Goal: Information Seeking & Learning: Learn about a topic

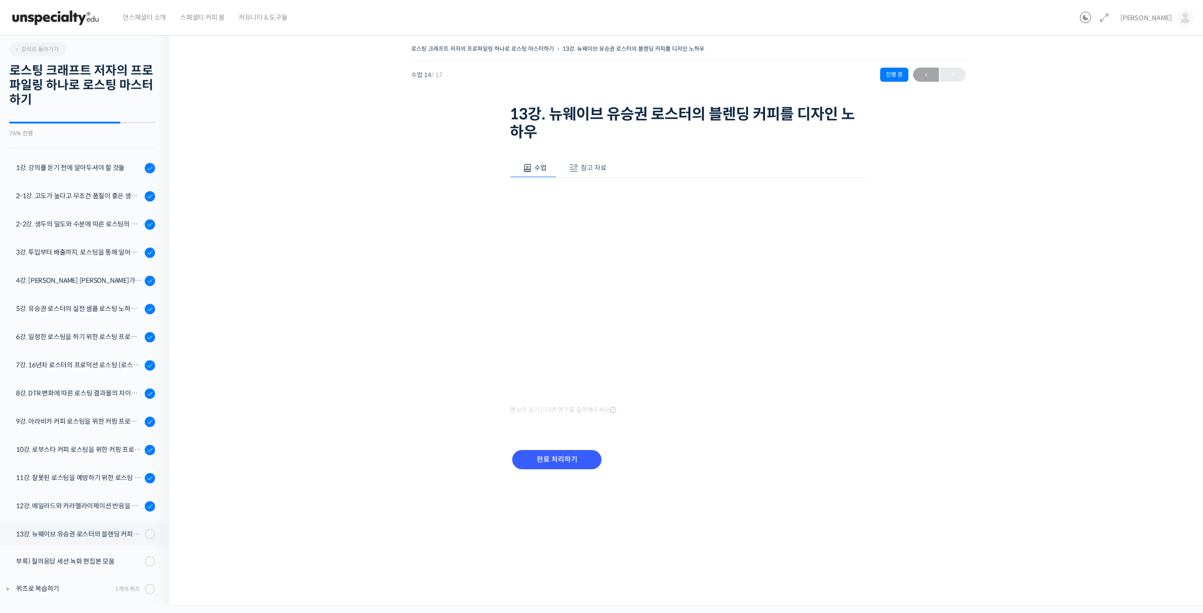
click at [581, 167] on span "참고 자료" at bounding box center [594, 167] width 26 height 8
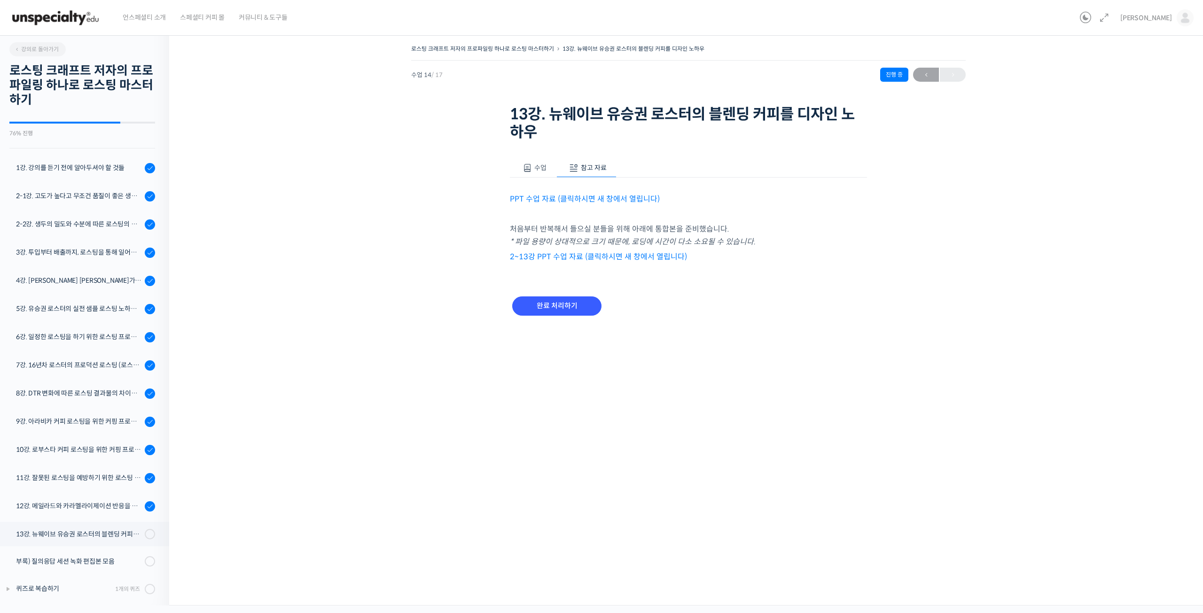
click at [534, 200] on link "PPT 수업 자료 (클릭하시면 새 창에서 열립니다)" at bounding box center [585, 199] width 150 height 10
click at [536, 168] on span "수업" at bounding box center [540, 167] width 12 height 8
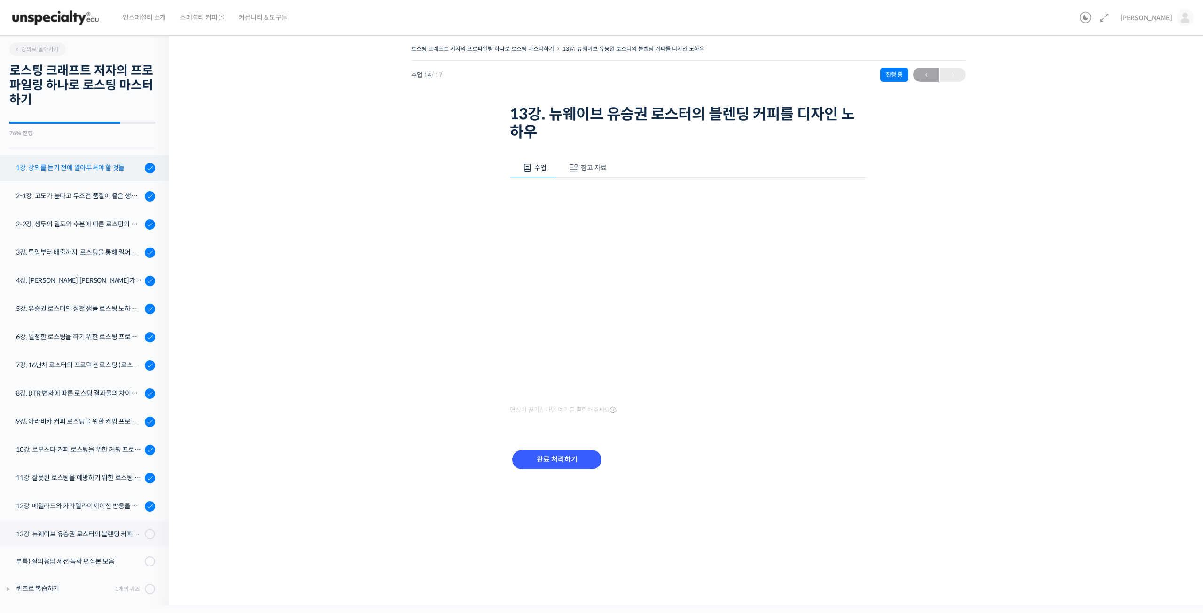
click at [68, 165] on div "1강. 강의를 듣기 전에 알아두셔야 할 것들" at bounding box center [79, 168] width 126 height 10
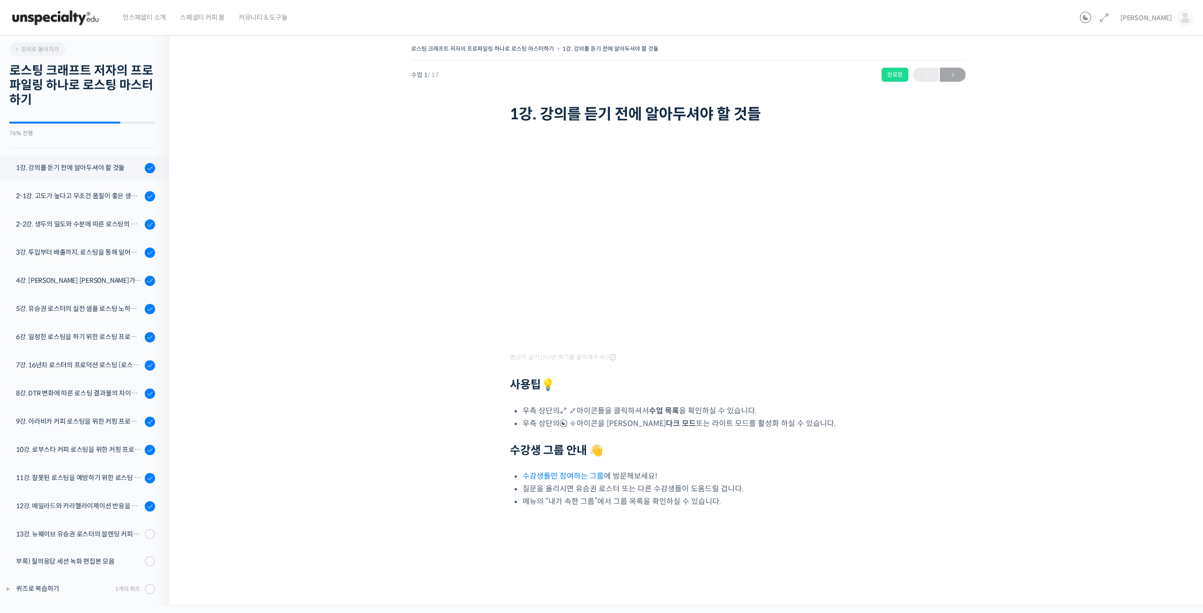
scroll to position [31, 0]
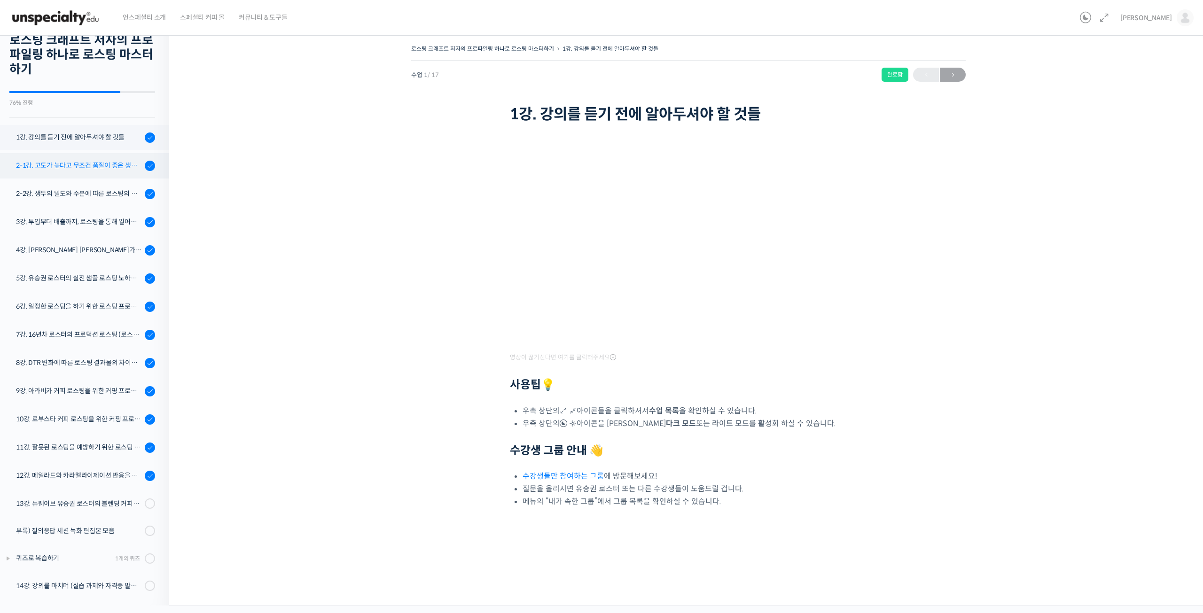
click at [88, 162] on div "2-1강. 고도가 높다고 무조건 품질이 좋은 생두가 아닌 이유 (로스팅을 위한 생두 이론 Part 1)" at bounding box center [79, 165] width 126 height 10
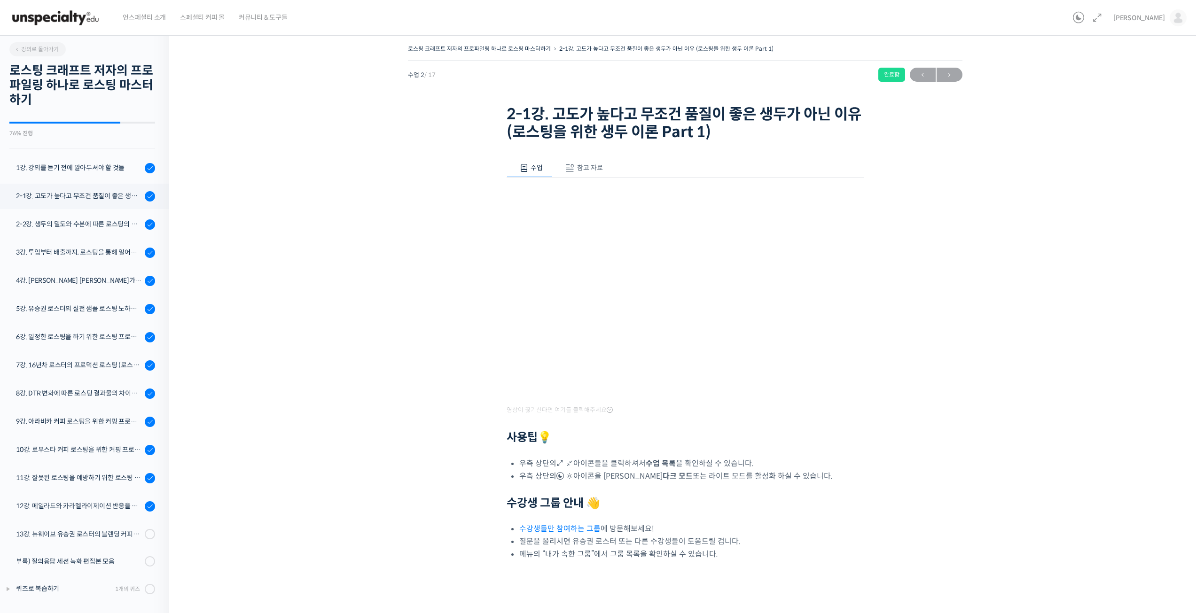
scroll to position [31, 0]
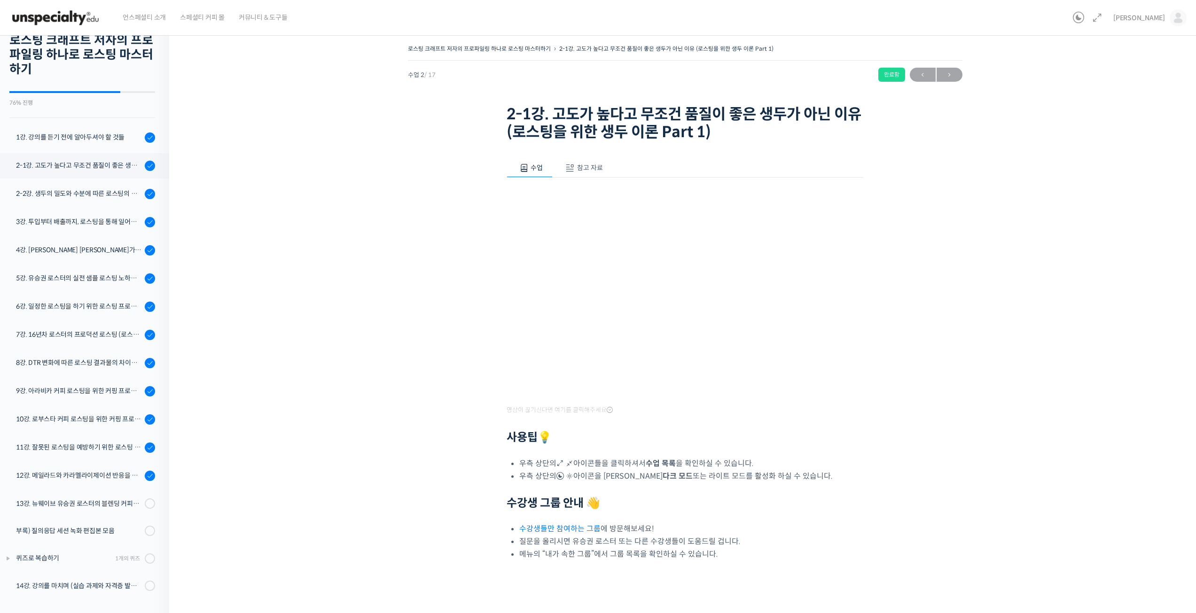
click at [578, 169] on span "참고 자료" at bounding box center [590, 167] width 26 height 8
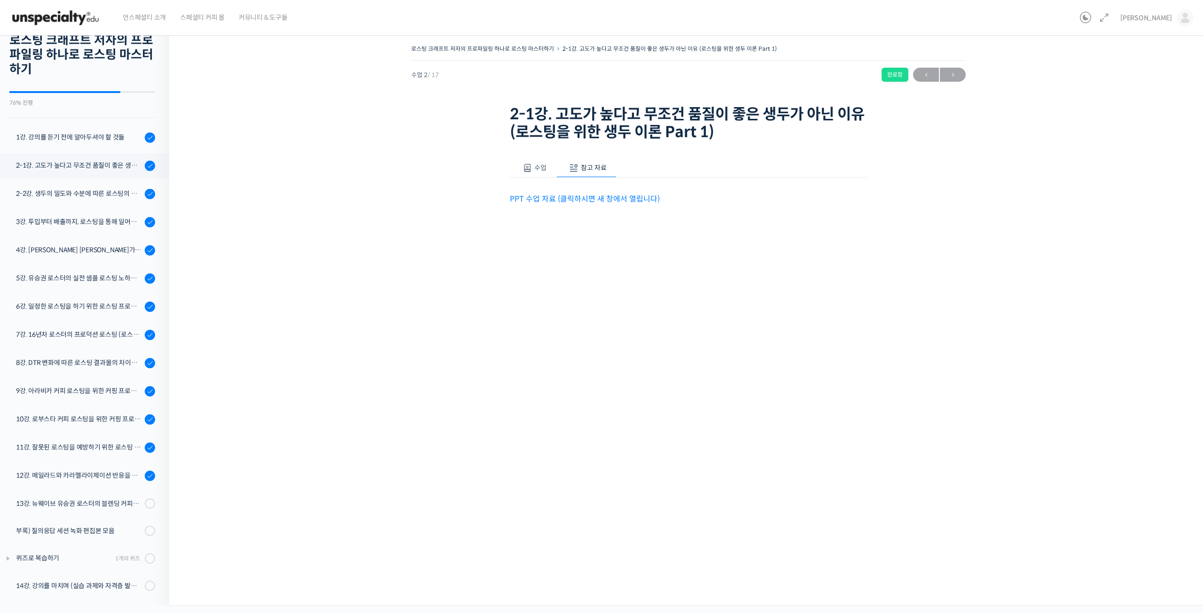
click at [576, 201] on link "PPT 수업 자료 (클릭하시면 새 창에서 열립니다)" at bounding box center [585, 199] width 150 height 10
click at [78, 194] on div "2-2강. 생두의 밀도와 수분에 따른 로스팅의 변화 (로스팅을 위한 생두 이론 Part 2)" at bounding box center [79, 193] width 126 height 10
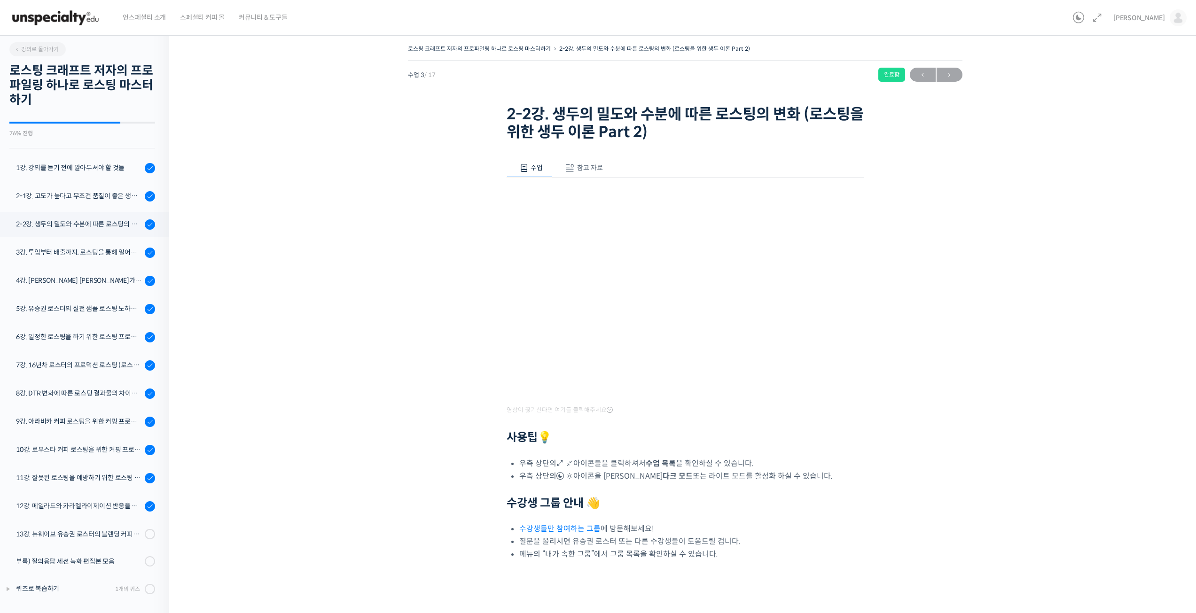
scroll to position [31, 0]
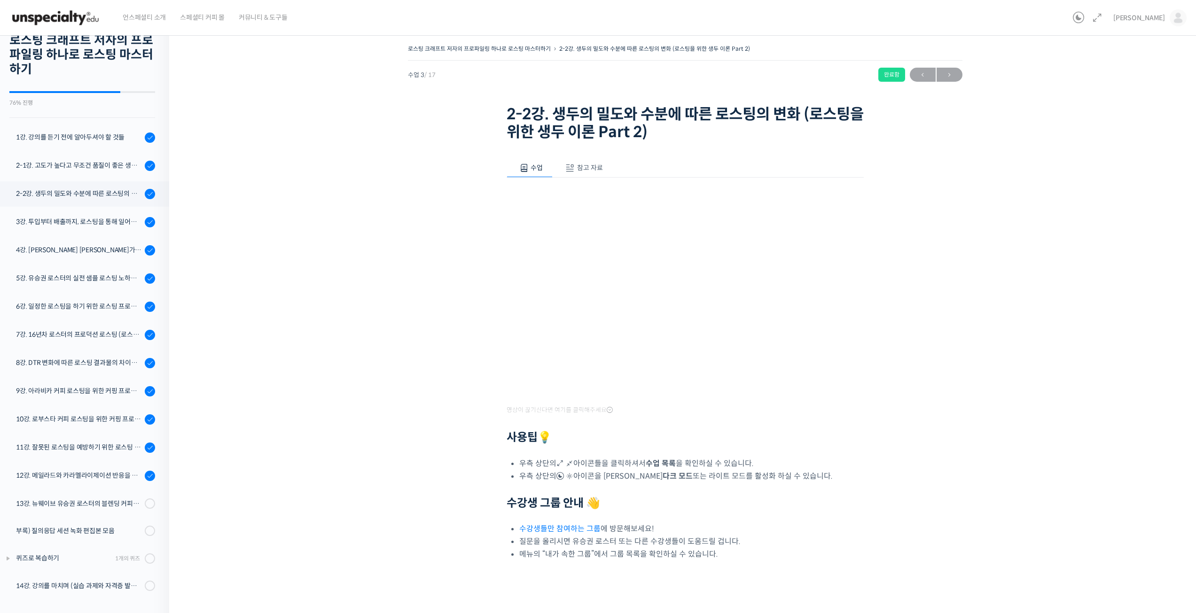
click at [585, 168] on span "참고 자료" at bounding box center [590, 167] width 26 height 8
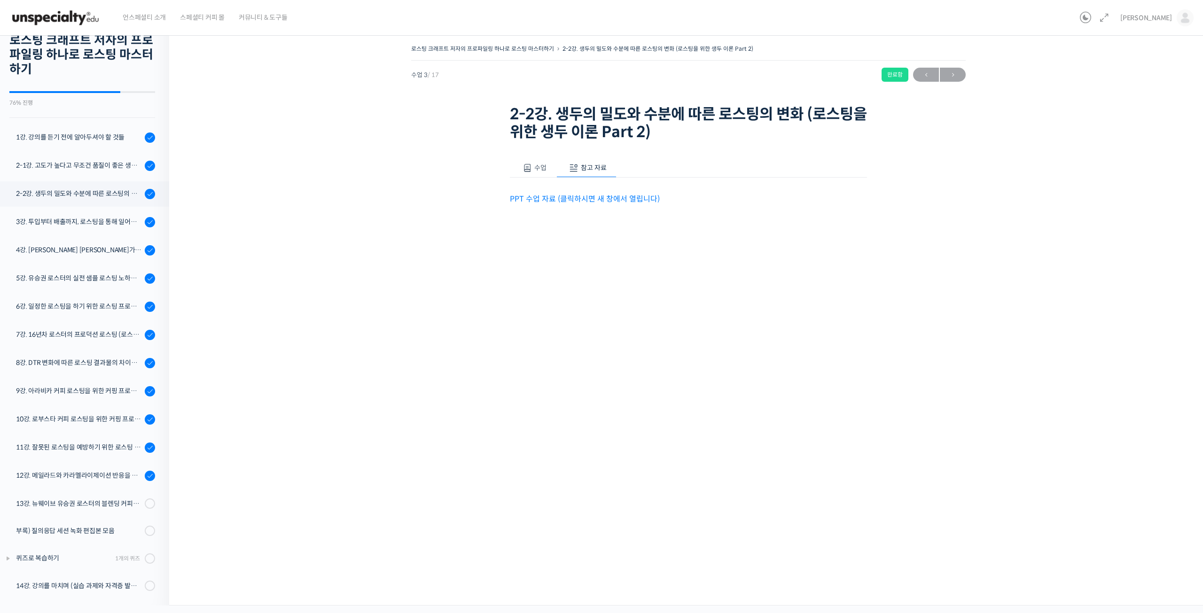
click at [527, 199] on link "PPT 수업 자료 (클릭하시면 새 창에서 열립니다)" at bounding box center [585, 199] width 150 height 10
click at [54, 222] on div "3강. 투입부터 배출까지, 로스팅을 통해 일어나는 화학적 변화를 알아야 로스팅이 보인다" at bounding box center [79, 222] width 126 height 10
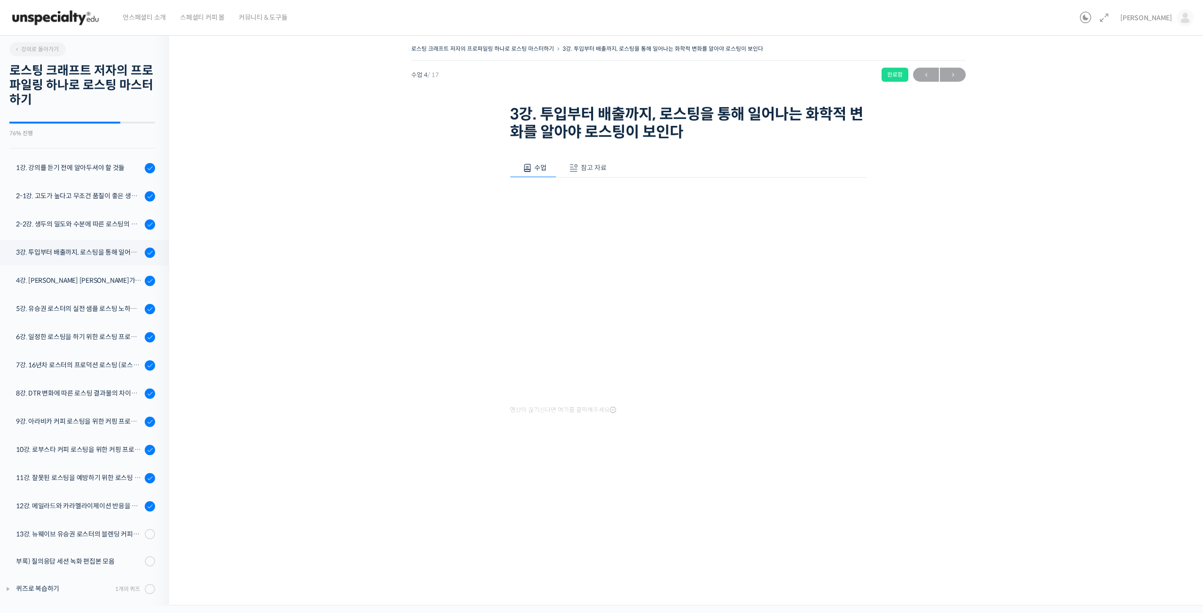
scroll to position [31, 0]
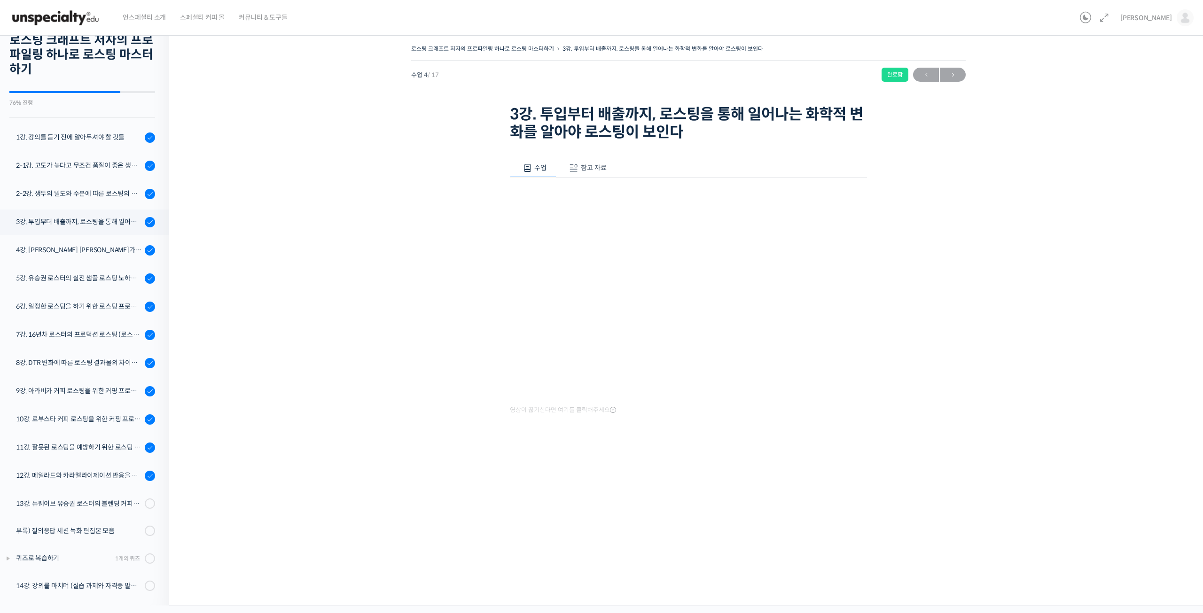
click at [581, 169] on span "참고 자료" at bounding box center [594, 167] width 26 height 8
click at [576, 194] on link "PPT 수업 자료 (클릭하시면 새 창에서 열립니다)" at bounding box center [585, 199] width 150 height 10
click at [50, 249] on div "4강. [PERSON_NAME] [PERSON_NAME]가 [PERSON_NAME]하는 로스팅 머신의 관리 및 세팅 방법 - 프로밧, 기센" at bounding box center [79, 250] width 126 height 10
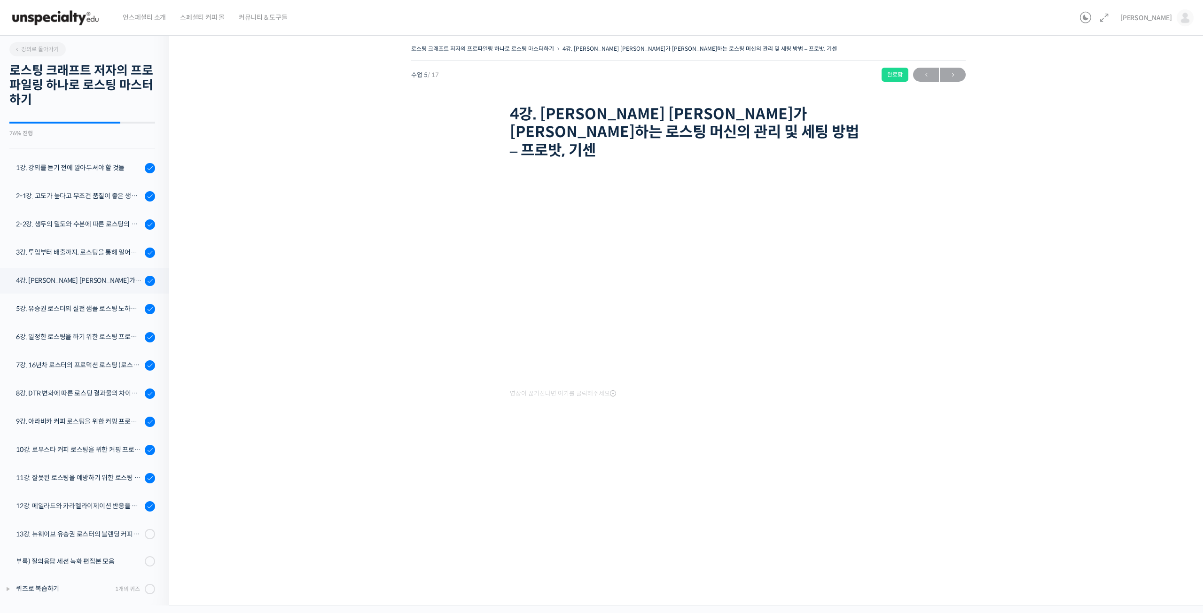
scroll to position [31, 0]
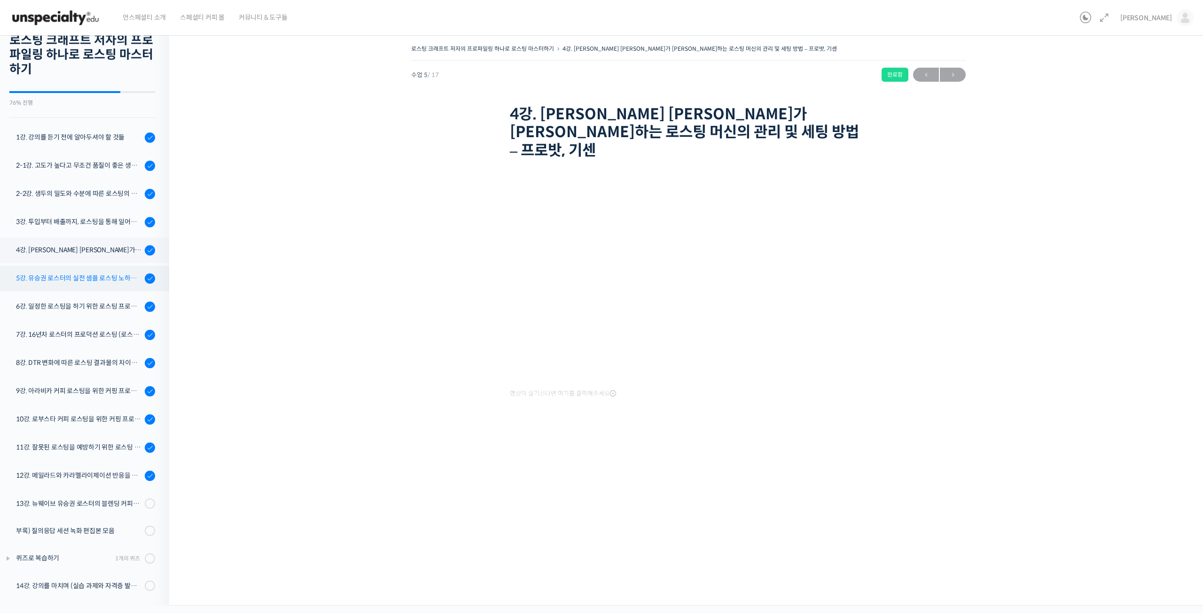
click at [80, 272] on link "5강. 유승권 로스터의 실전 샘플 로스팅 노하우 (에티오피아 워시드 G1)" at bounding box center [82, 278] width 174 height 25
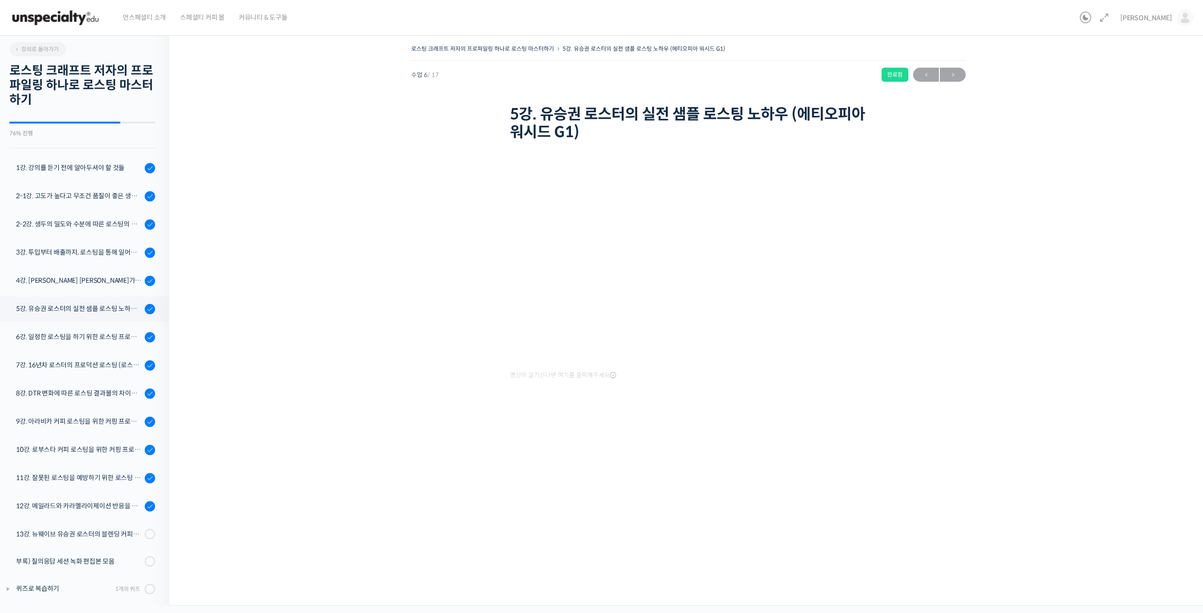
scroll to position [31, 0]
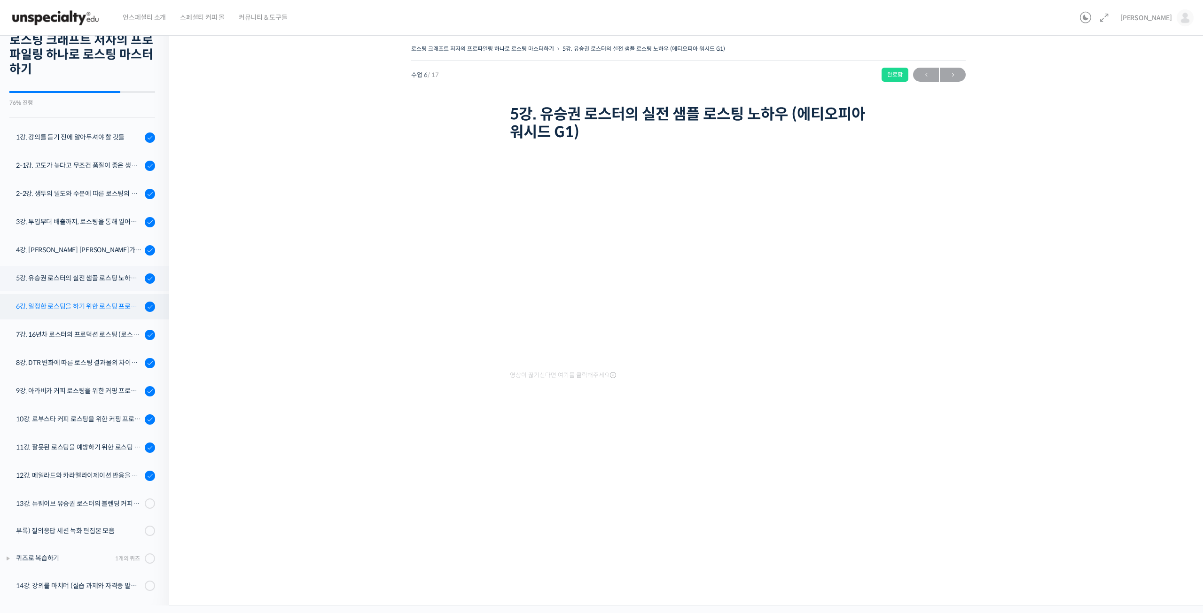
click at [62, 309] on div "6강. 일정한 로스팅을 하기 위한 로스팅 프로파일링 노하우" at bounding box center [79, 306] width 126 height 10
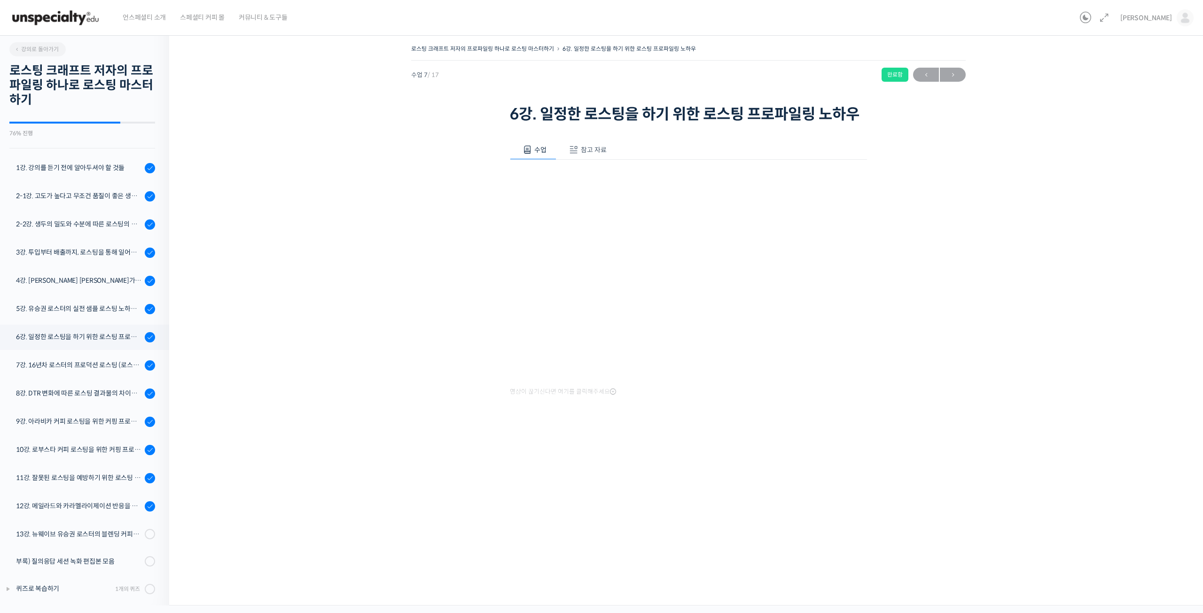
scroll to position [31, 0]
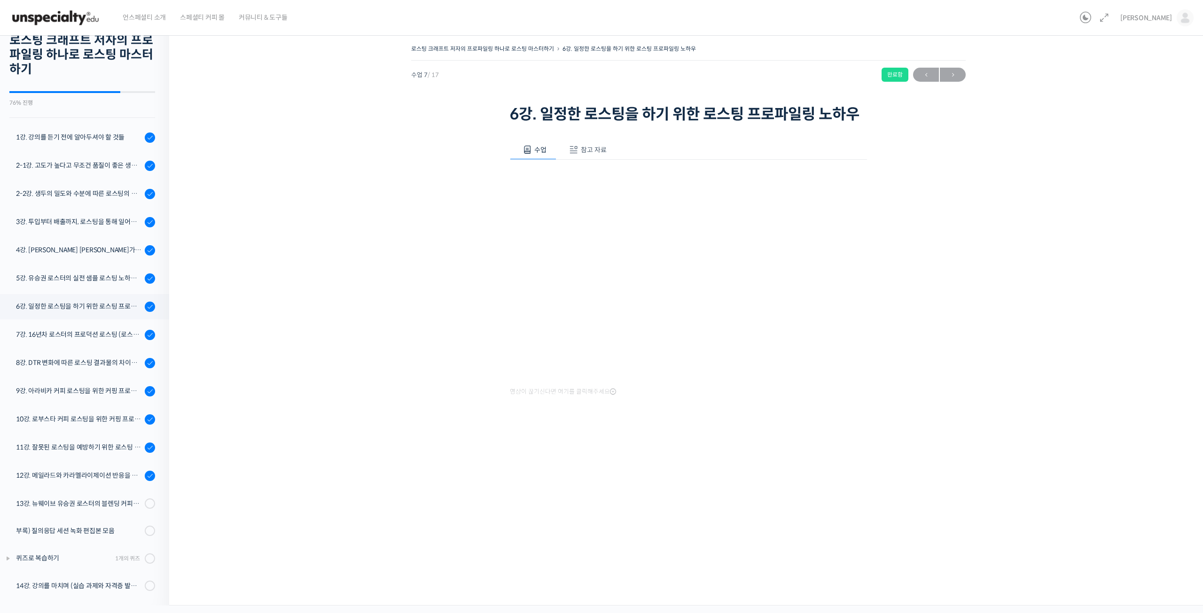
click at [575, 152] on span at bounding box center [573, 149] width 9 height 9
click at [555, 180] on link "PPT 수업 자료 (클릭하시면 새 창에서 열립니다)" at bounding box center [585, 181] width 150 height 10
click at [57, 331] on div "7강. 16년차 로스터의 프로덕션 로스팅 (로스팅 포인트별 브루잉, 에스프레소 로스팅 노하우)" at bounding box center [79, 334] width 126 height 10
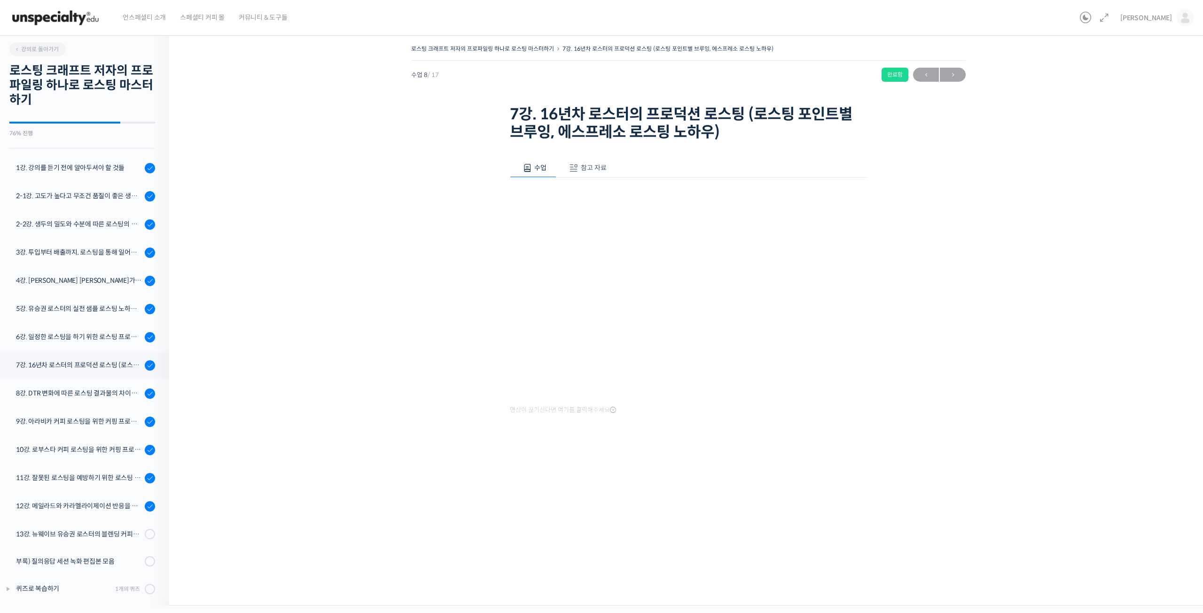
scroll to position [31, 0]
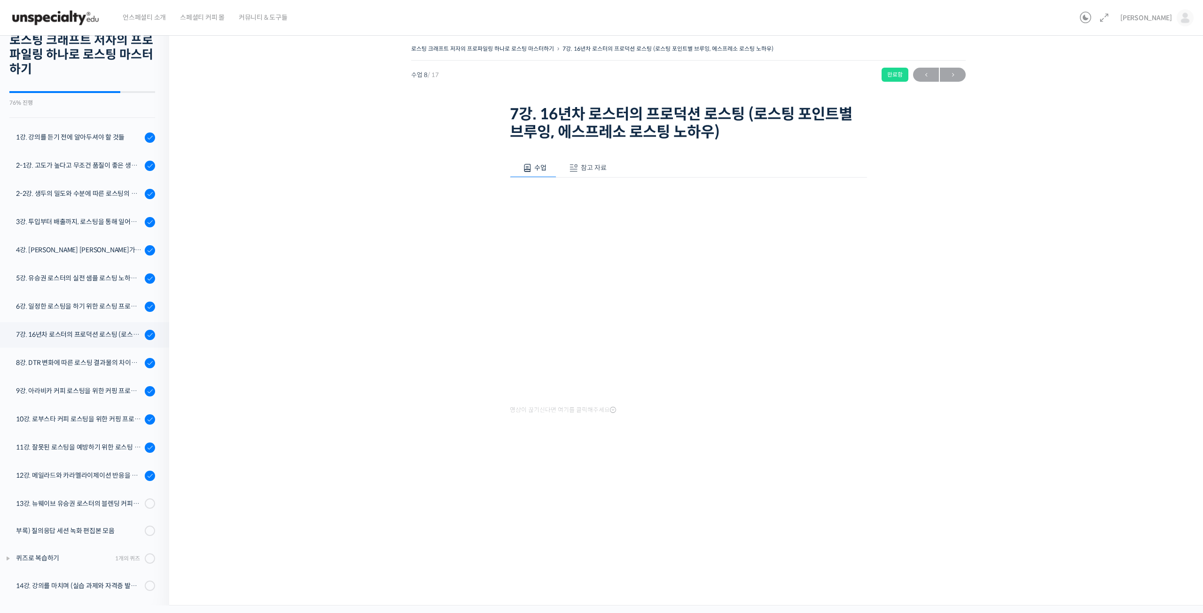
click at [584, 163] on span "참고 자료" at bounding box center [594, 167] width 26 height 8
click at [573, 202] on link "PPT 수업 자료 (클릭하시면 새 창에서 열립니다)" at bounding box center [585, 199] width 150 height 10
click at [70, 360] on div "8강. DTR 변화에 따른 로스팅 결과물의 차이를 알아보고 실전에 적용하자" at bounding box center [79, 363] width 126 height 10
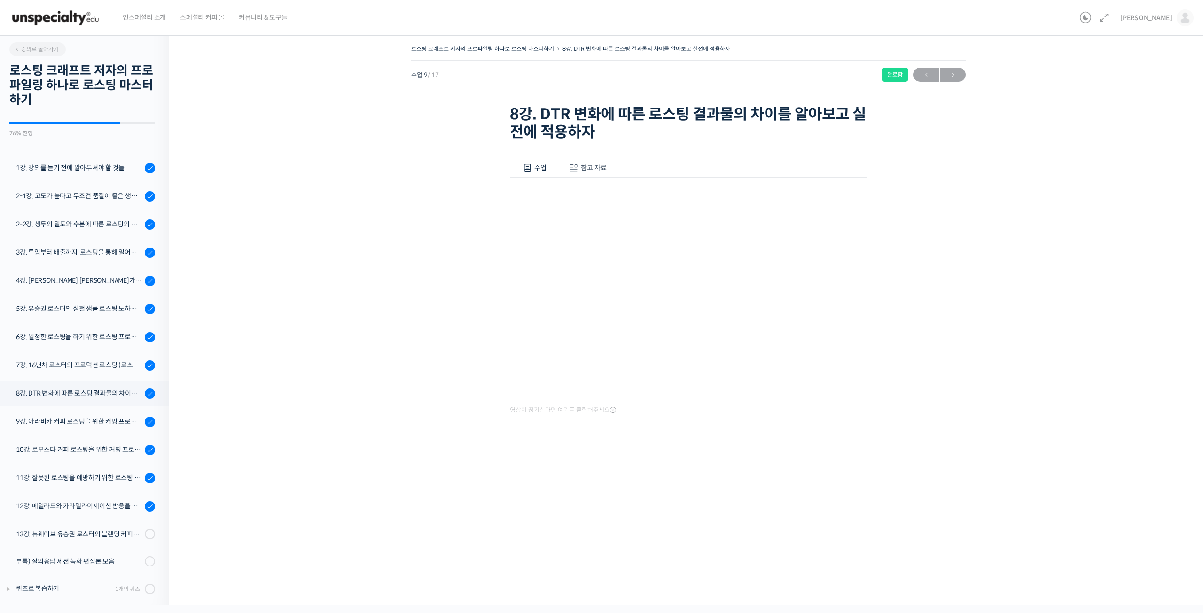
scroll to position [31, 0]
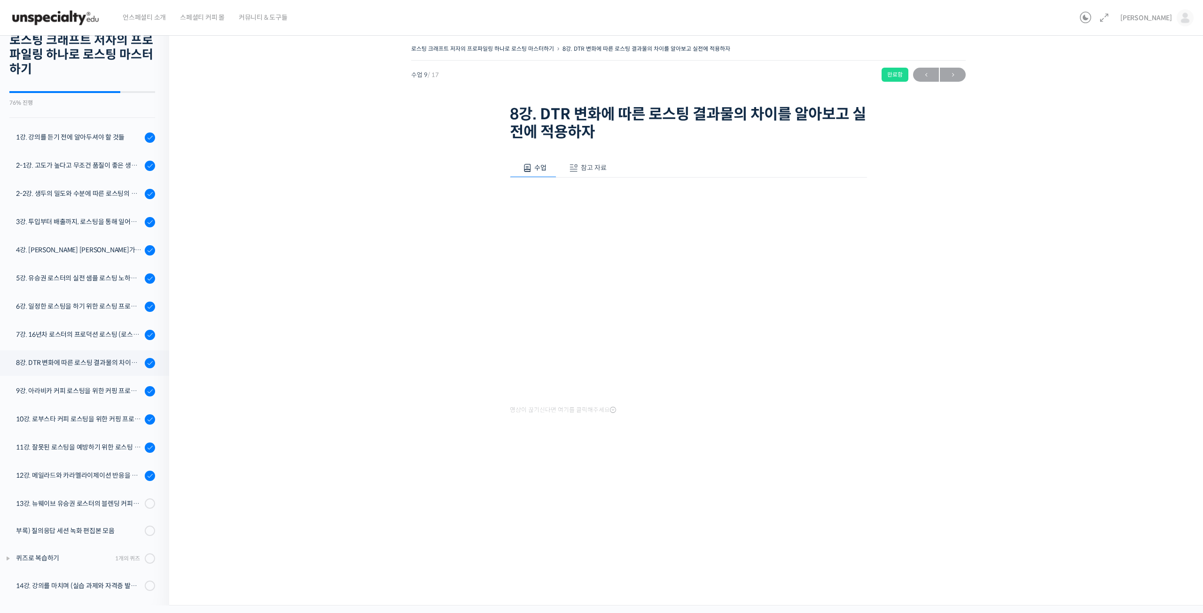
click at [582, 158] on button "참고 자료" at bounding box center [586, 168] width 60 height 20
click at [583, 165] on span "참고 자료" at bounding box center [594, 167] width 26 height 8
click at [560, 202] on link "PPT 수업 자료 (클릭하시면 새 창에서 열립니다)" at bounding box center [585, 199] width 150 height 10
click at [83, 394] on div "9강. 아라비카 커피 로스팅을 위한 커핑 프로토콜과 샘플 로스팅" at bounding box center [79, 391] width 126 height 10
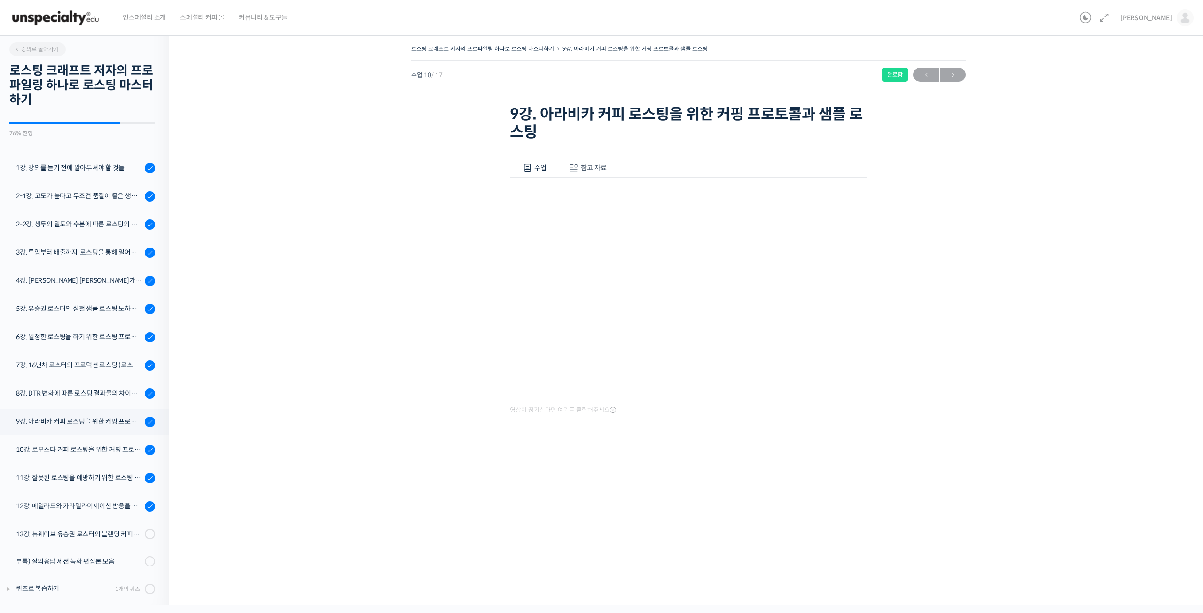
scroll to position [31, 0]
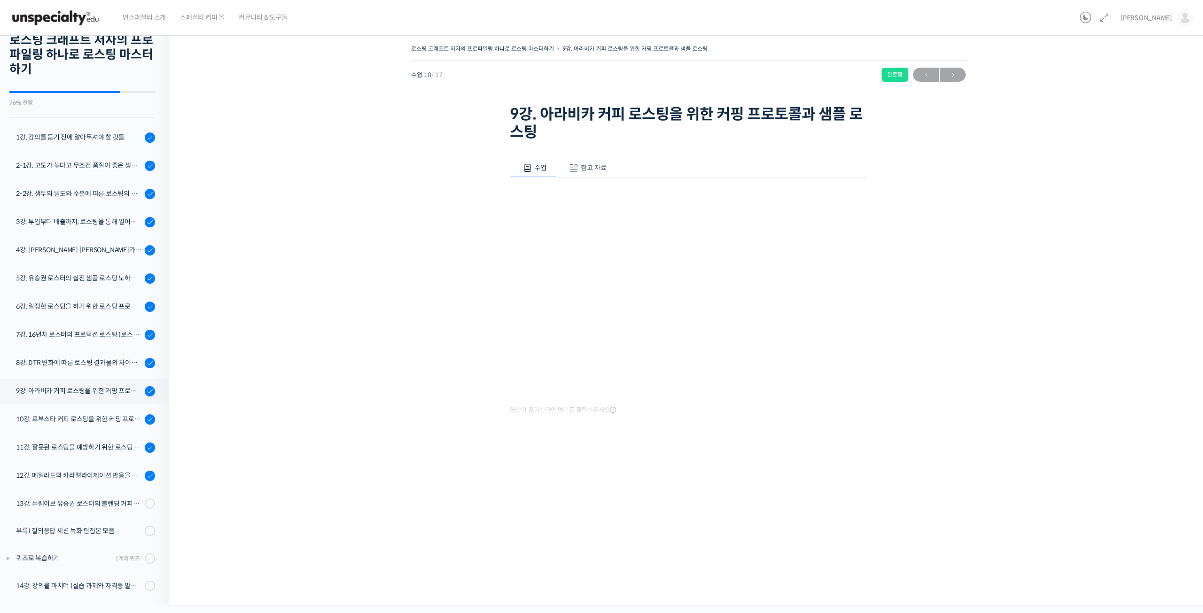
click at [593, 168] on span "참고 자료" at bounding box center [594, 167] width 26 height 8
click at [554, 206] on div "수업 참고 자료 영상이 끊기신다면 여기를 클릭해주세요 PPT 수업 자료 (클릭하시면 새 창에서 열립니다)" at bounding box center [688, 196] width 357 height 105
click at [552, 201] on link "PPT 수업 자료 (클릭하시면 새 창에서 열립니다)" at bounding box center [585, 199] width 150 height 10
click at [73, 410] on link "10강. 로부스타 커피 로스팅을 위한 커핑 프로토콜과 샘플 로스팅" at bounding box center [82, 419] width 174 height 25
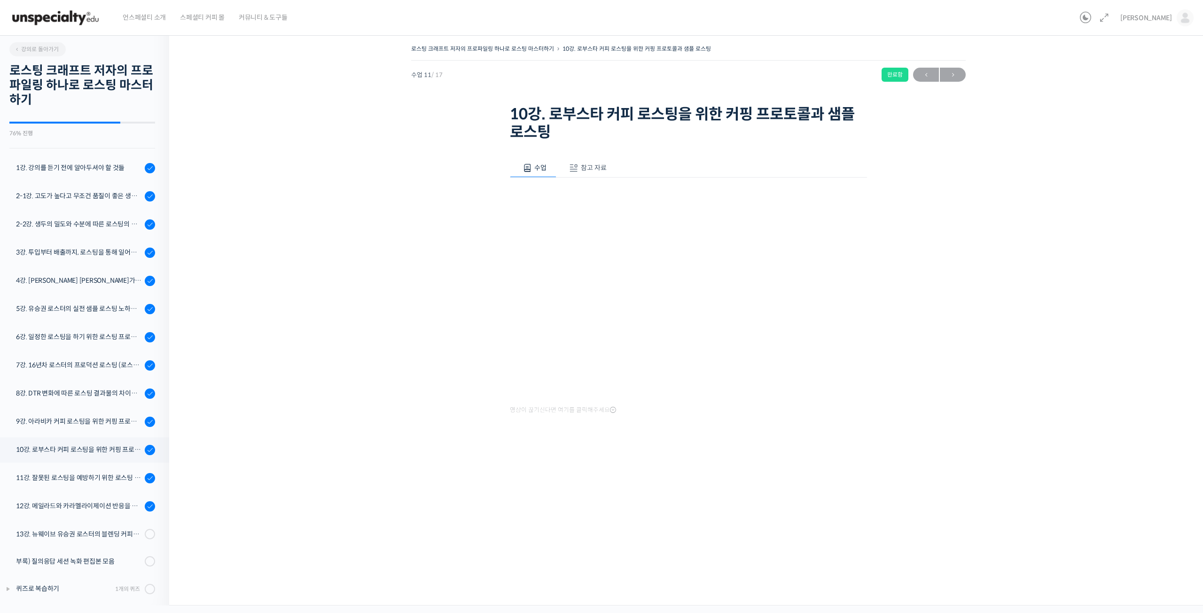
scroll to position [31, 0]
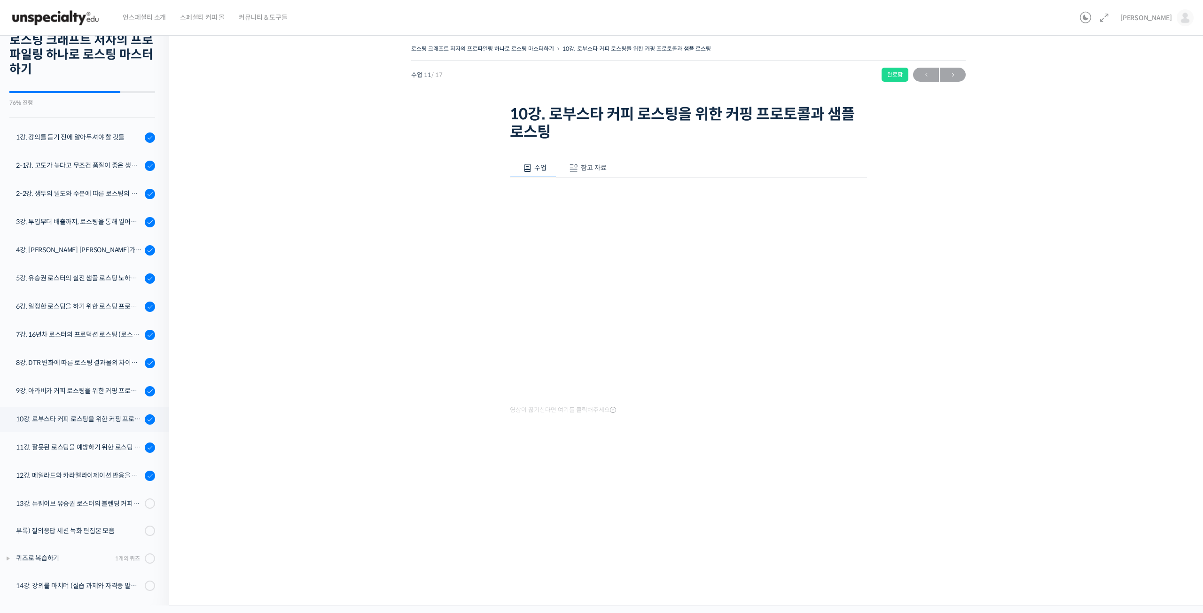
click at [574, 161] on button "참고 자료" at bounding box center [586, 168] width 60 height 20
click at [558, 198] on link "PPT 수업 자료 (클릭하시면 새 창에서 열립니다)" at bounding box center [585, 199] width 150 height 10
click at [69, 455] on link "11강. 잘못된 로스팅을 예방하기 위한 로스팅 디팩트 파헤치기 (언더, 칩핑, 베이크, 스코칭)" at bounding box center [82, 447] width 174 height 25
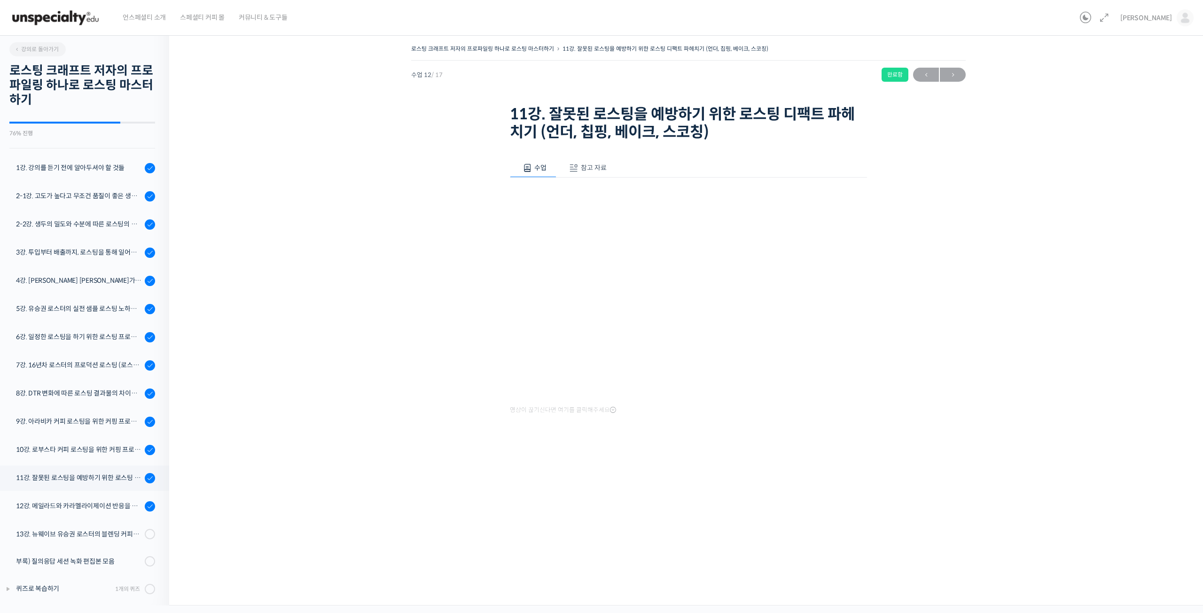
scroll to position [31, 0]
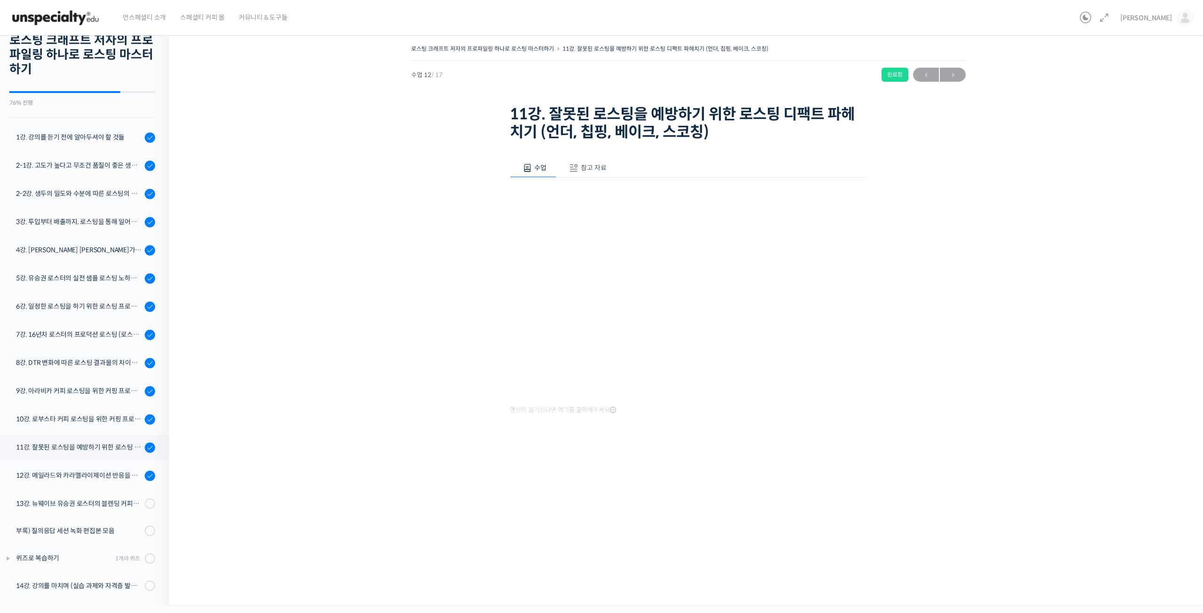
click at [593, 169] on span "참고 자료" at bounding box center [594, 167] width 26 height 8
click at [589, 201] on link "PPT 수업 자료 (클릭하시면 새 창에서 열립니다)" at bounding box center [585, 199] width 150 height 10
click at [76, 474] on div "12강. 메일라드와 카라멜라이제이션 반응을 알아보고 실전 로스팅에 적용하기" at bounding box center [79, 475] width 126 height 10
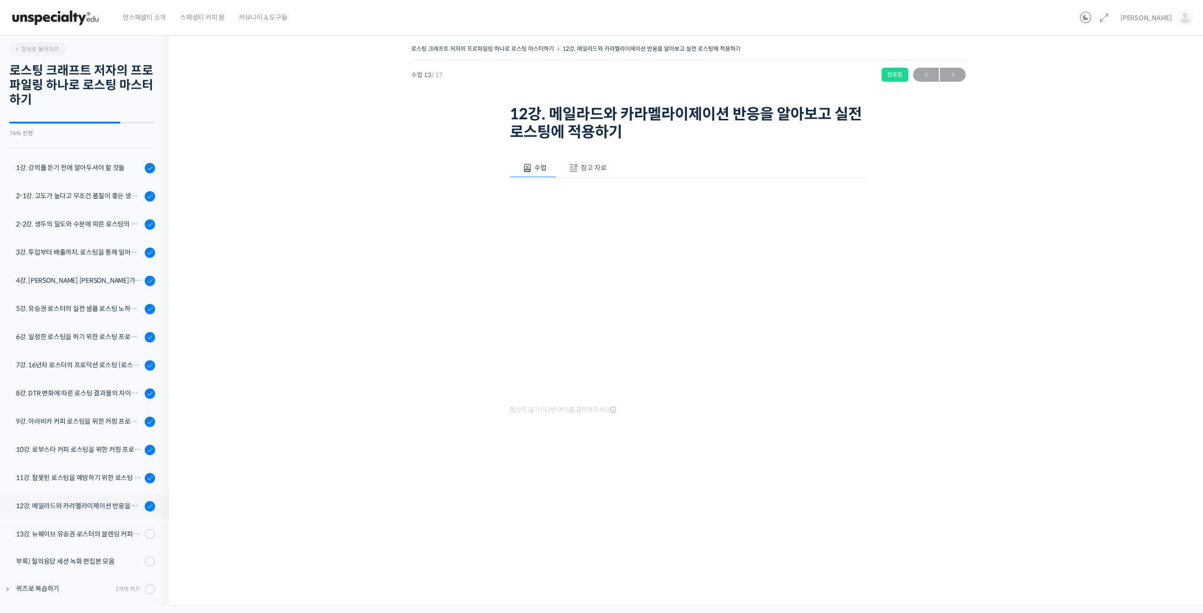
scroll to position [31, 0]
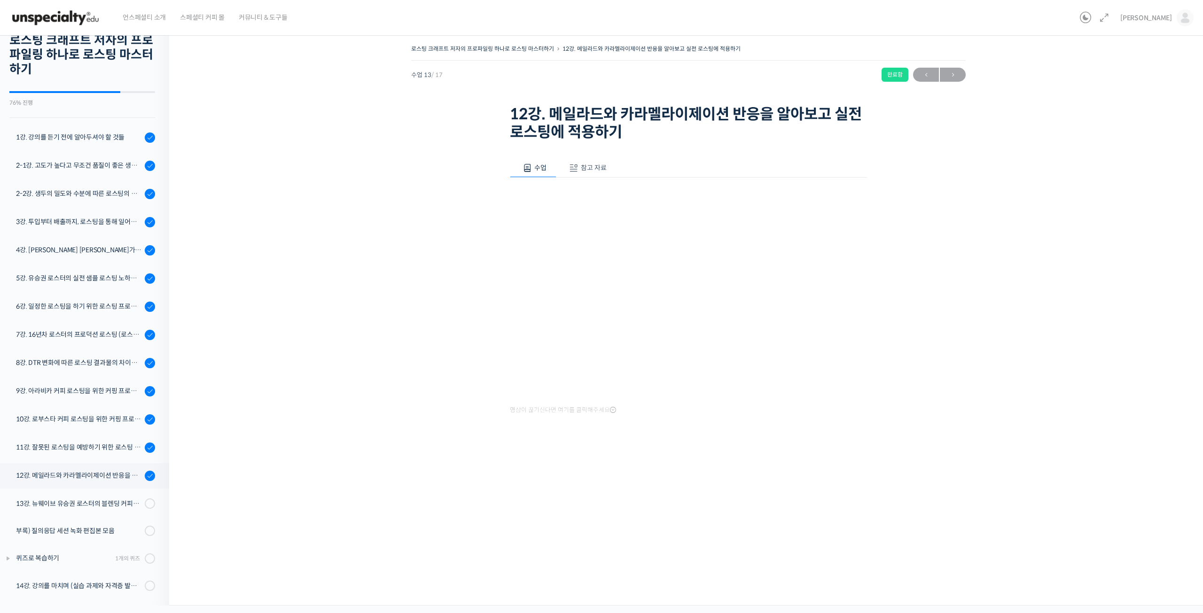
click at [590, 168] on span "참고 자료" at bounding box center [594, 167] width 26 height 8
click at [588, 203] on link "PPT 수업 자료 (클릭하시면 새 창에서 열립니다)" at bounding box center [585, 199] width 150 height 10
click at [66, 509] on link "13강. 뉴웨이브 유승권 로스터의 블렌딩 커피를 디자인 노하우" at bounding box center [82, 503] width 174 height 24
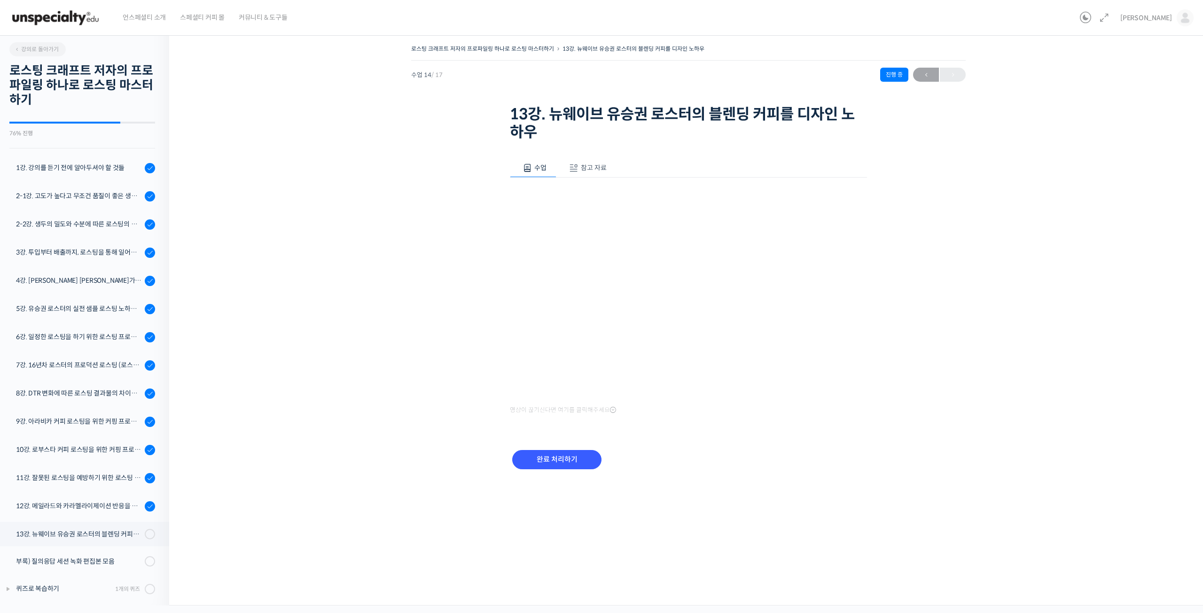
scroll to position [31, 0]
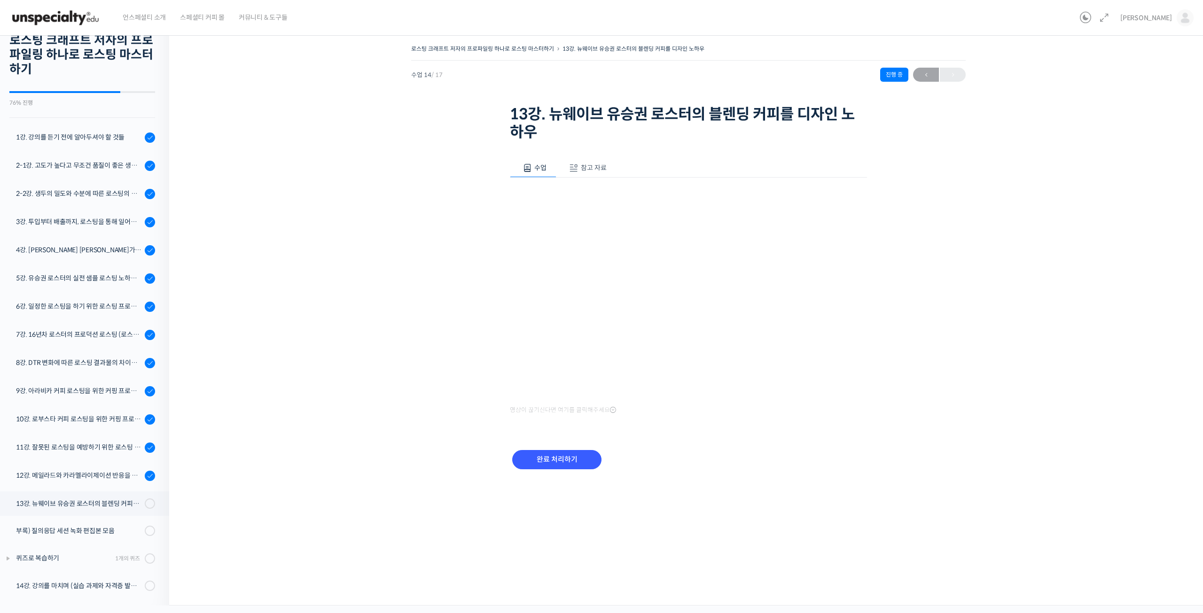
click at [585, 161] on button "참고 자료" at bounding box center [586, 168] width 60 height 20
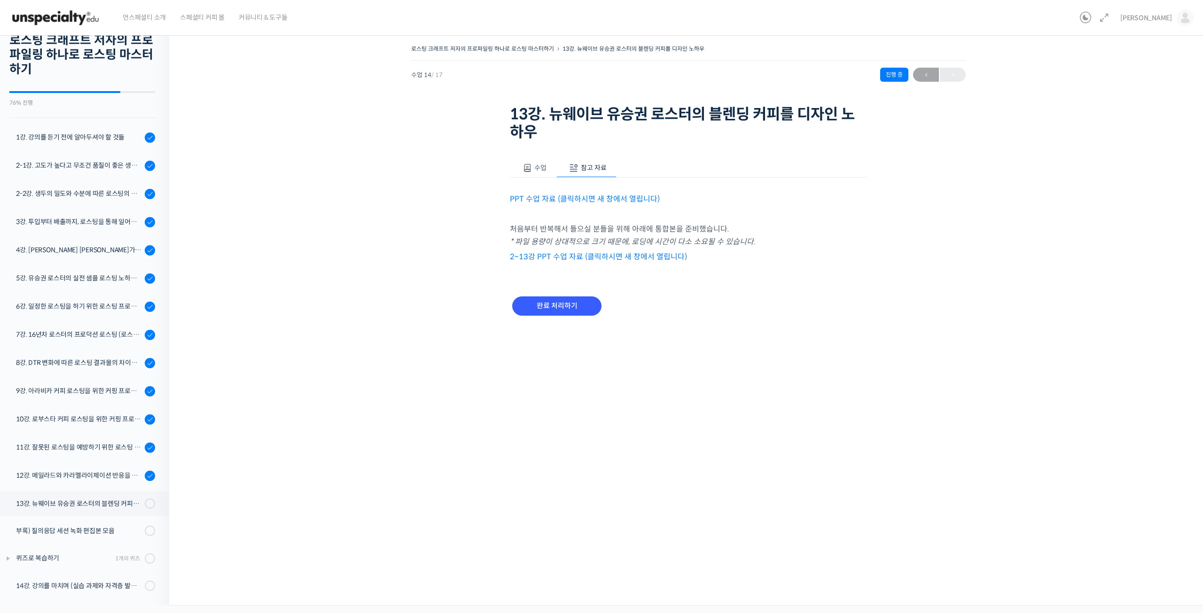
click at [531, 174] on button "수업" at bounding box center [533, 168] width 47 height 20
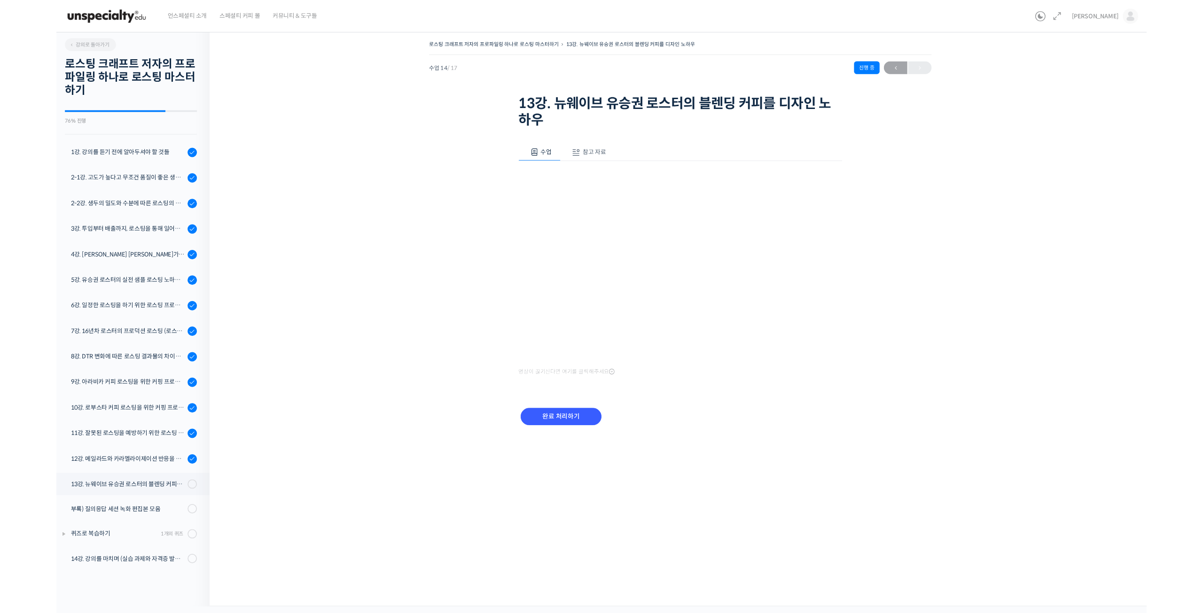
scroll to position [0, 0]
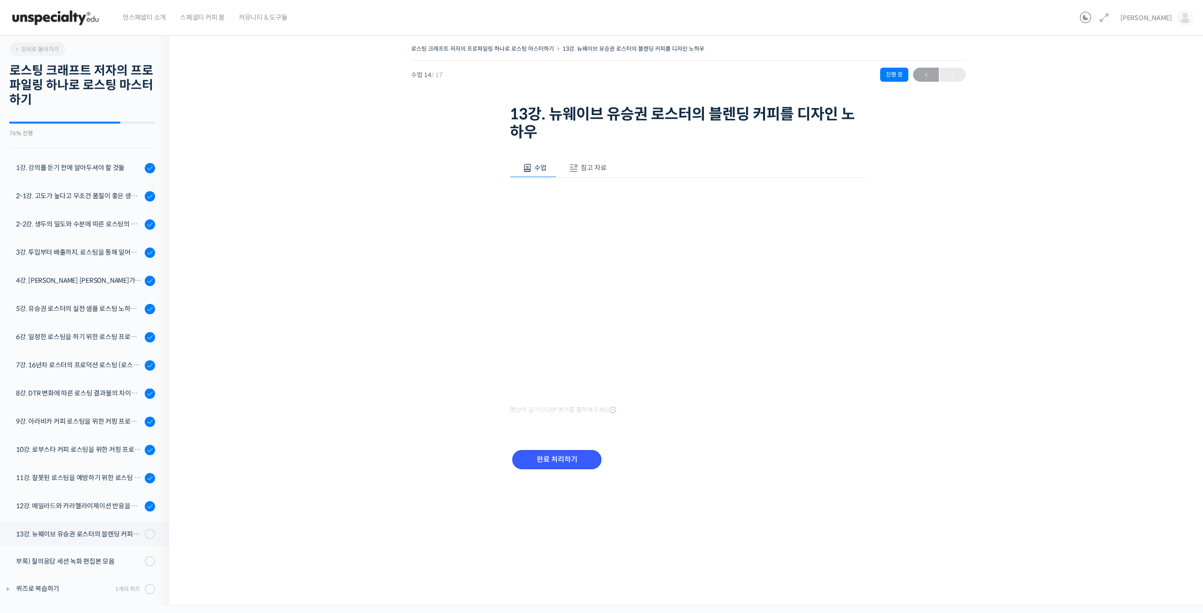
drag, startPoint x: 557, startPoint y: 451, endPoint x: 561, endPoint y: 440, distance: 11.2
click at [557, 449] on div "완료 처리하기" at bounding box center [557, 467] width 94 height 39
click at [547, 461] on input "완료 처리하기" at bounding box center [556, 459] width 89 height 19
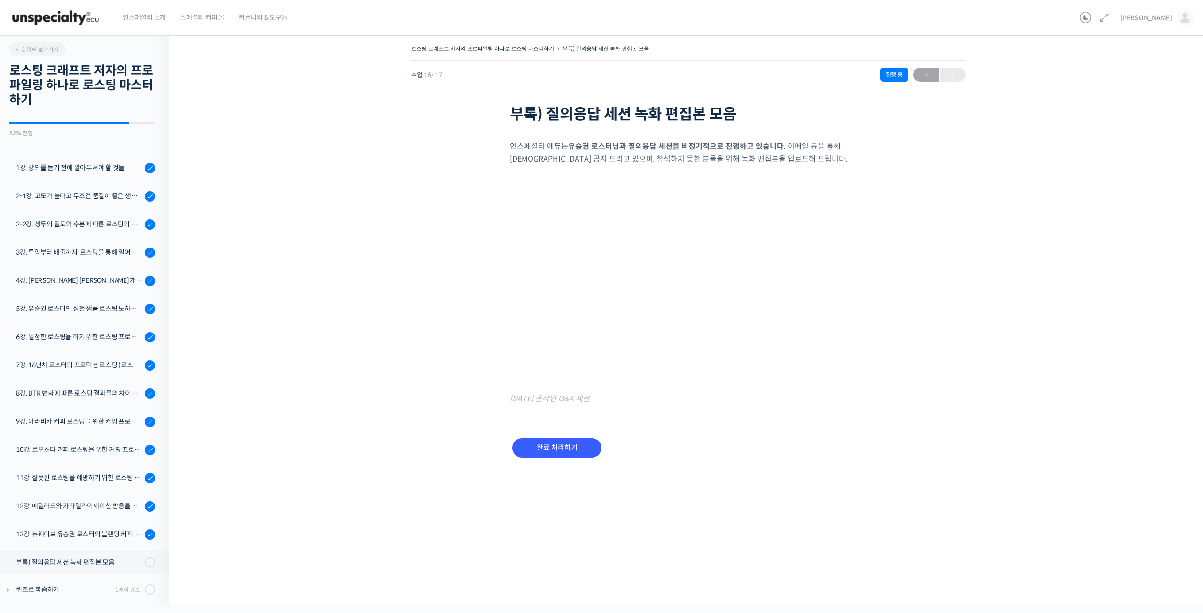
scroll to position [31, 0]
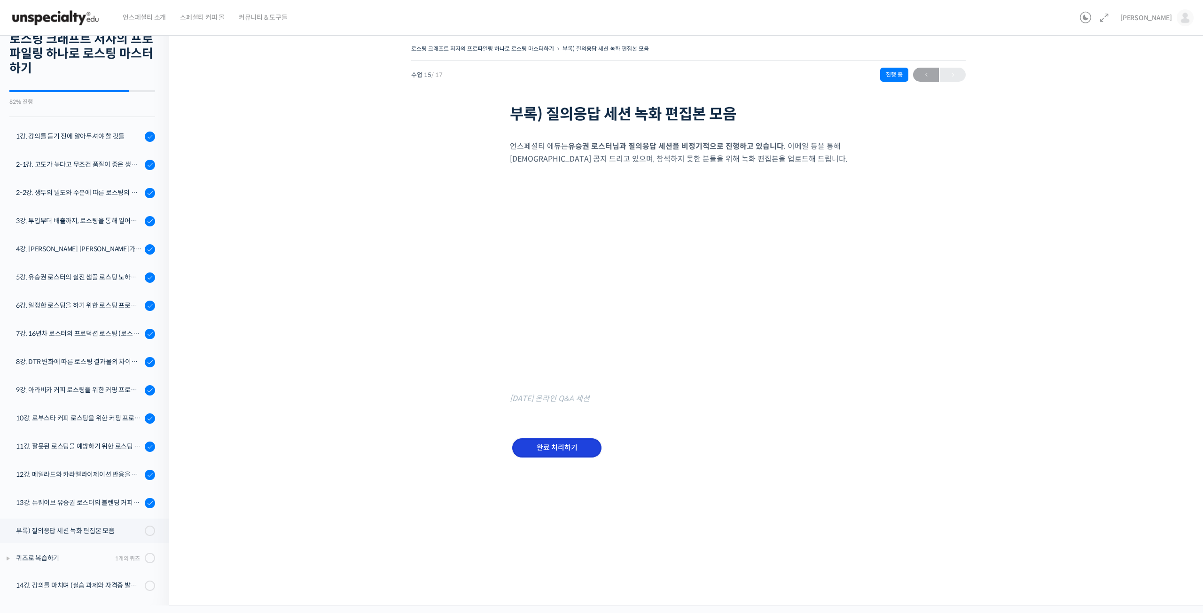
click at [567, 448] on input "완료 처리하기" at bounding box center [556, 447] width 89 height 19
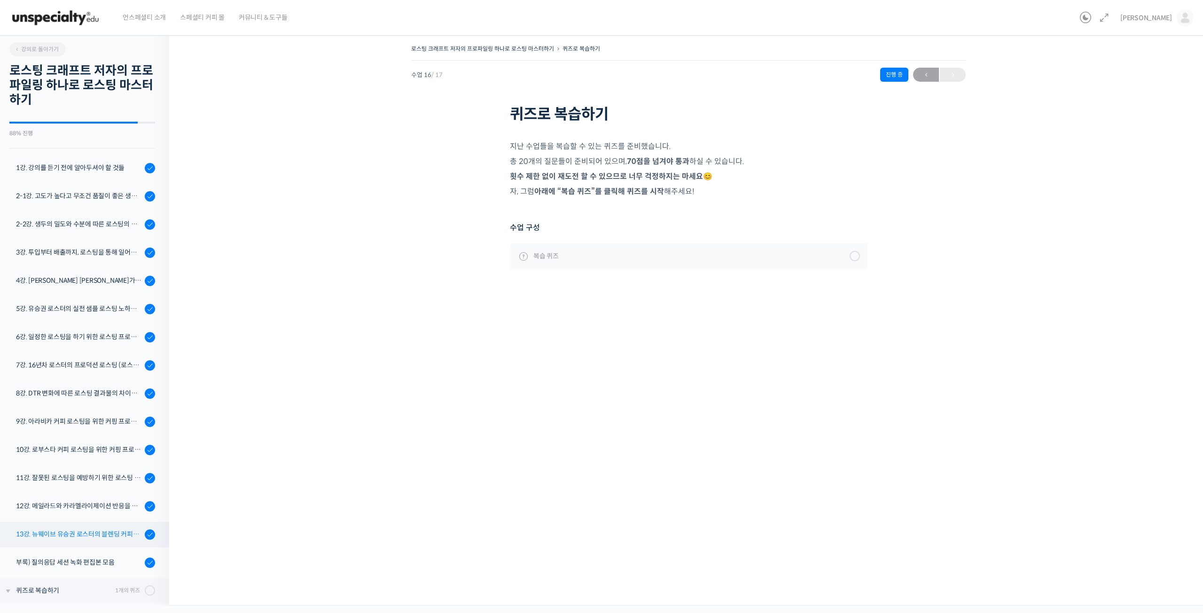
scroll to position [55, 0]
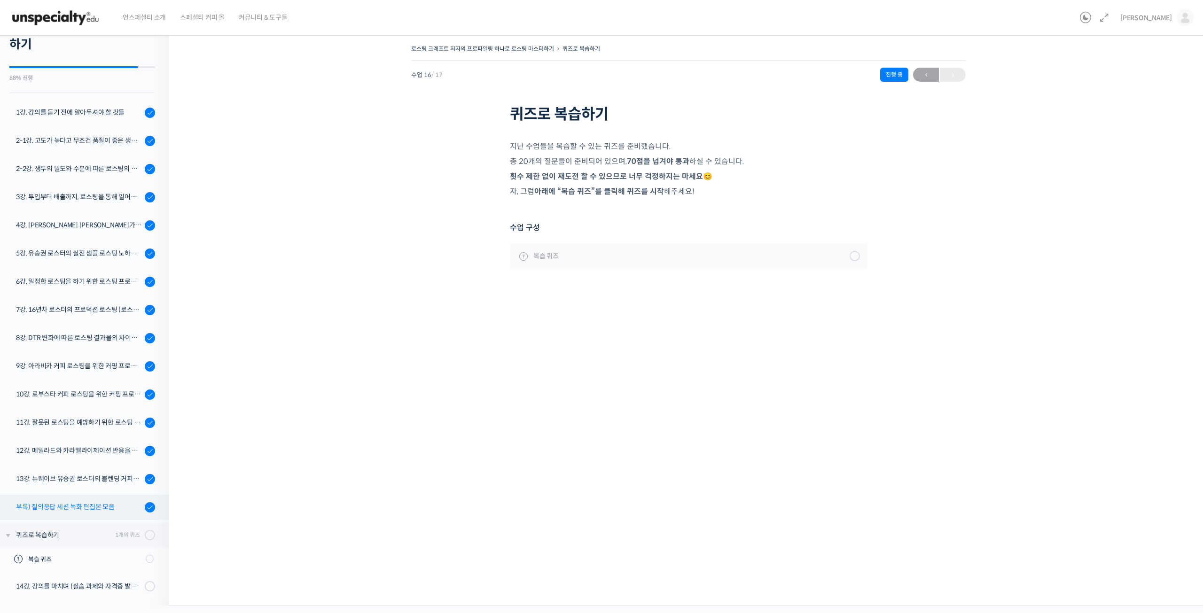
click at [94, 505] on div "부록) 질의응답 세션 녹화 편집본 모음" at bounding box center [79, 507] width 126 height 10
